Goal: Check status: Check status

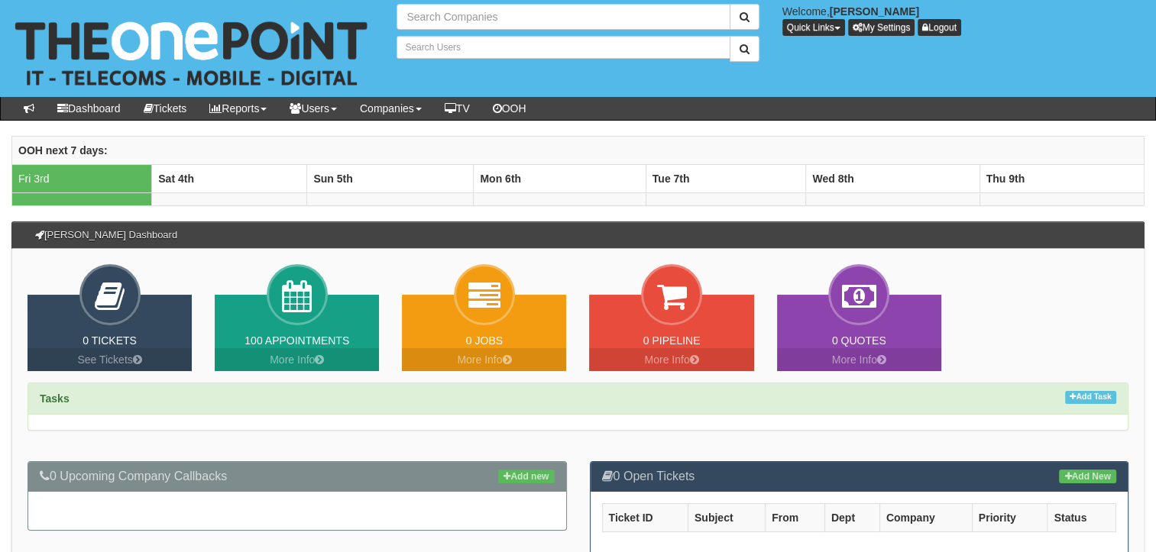
type input "Search Companies"
type input "Search Users"
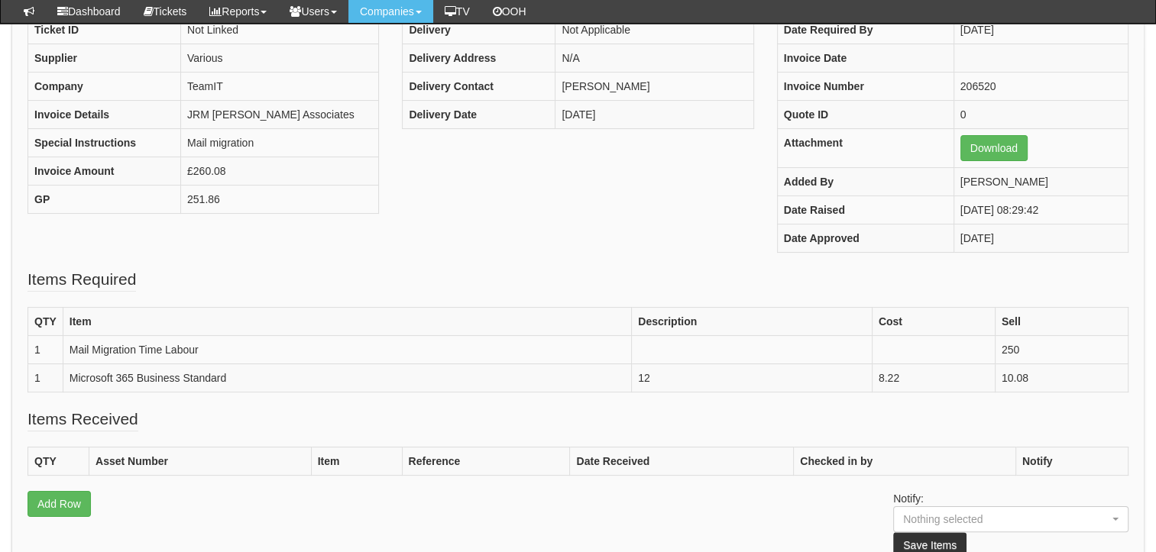
scroll to position [195, 0]
drag, startPoint x: 1040, startPoint y: 347, endPoint x: 994, endPoint y: 350, distance: 45.9
click at [994, 350] on tr "1 Mail Migration Time Labour 250" at bounding box center [578, 349] width 1100 height 28
drag, startPoint x: 994, startPoint y: 350, endPoint x: 962, endPoint y: 403, distance: 62.4
click at [962, 403] on div "PO Number ITSEP25-19602 Ticket ID Not Linked Supplier Various Company TeamIT In…" at bounding box center [577, 344] width 1133 height 746
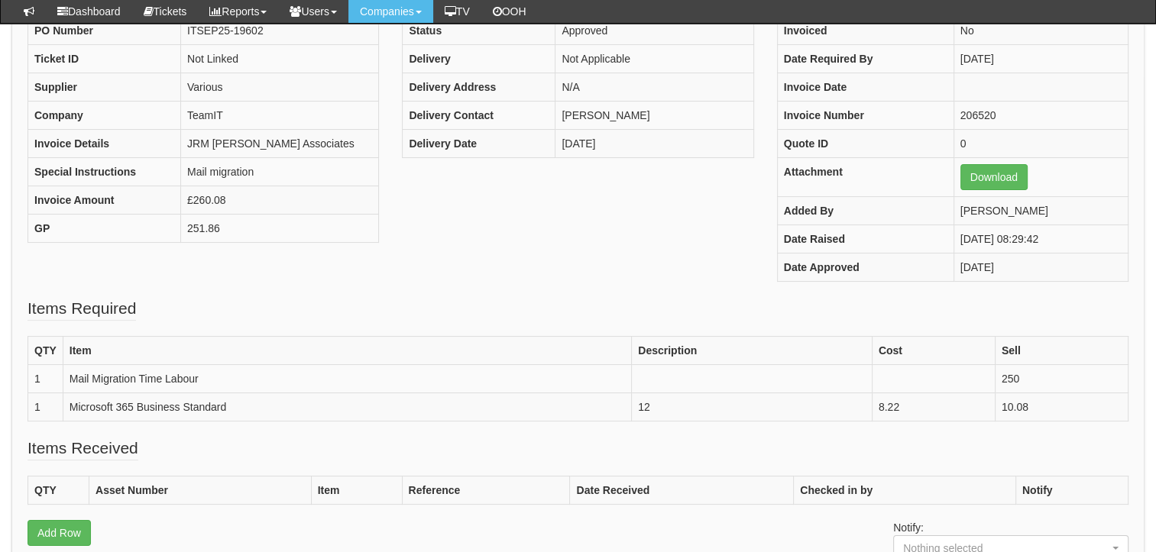
scroll to position [167, 0]
click at [449, 264] on div "PO Number ITSEP25-19602 Ticket ID Not Linked Supplier Various Company TeamIT In…" at bounding box center [578, 155] width 1124 height 281
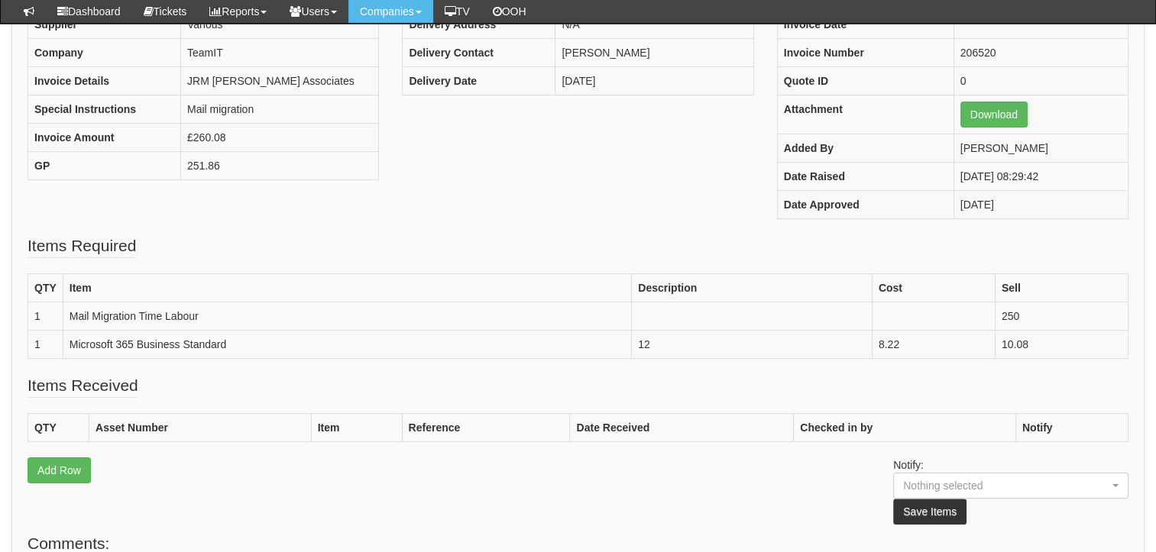
scroll to position [229, 0]
